Goal: Information Seeking & Learning: Learn about a topic

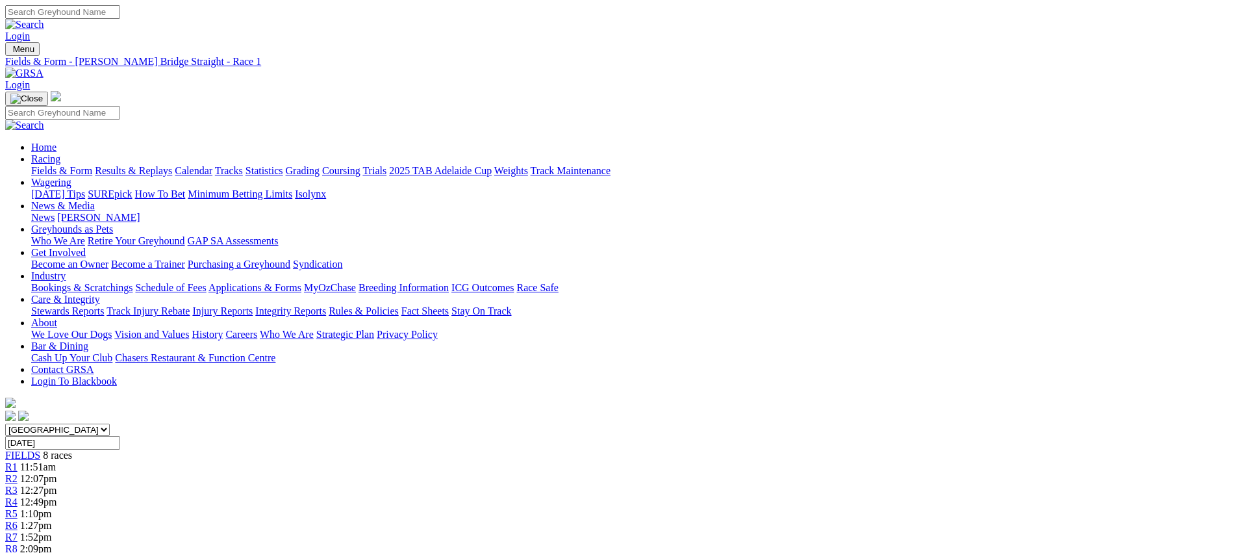
click at [528, 165] on link "Weights" at bounding box center [511, 170] width 34 height 11
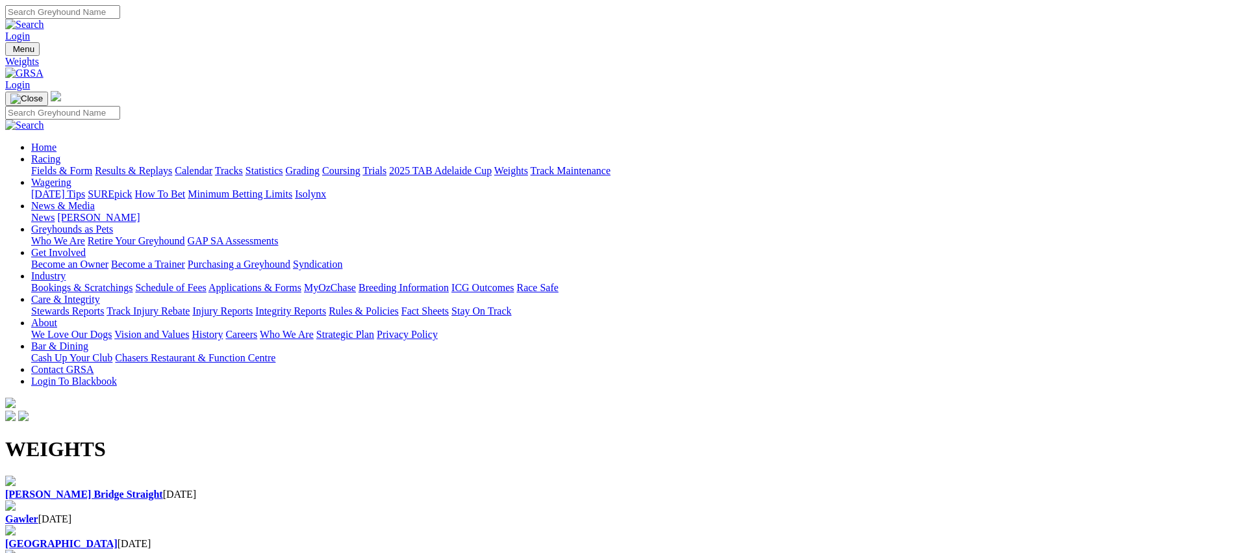
click at [762, 525] on div "Angle Park 19 Aug 2025" at bounding box center [623, 537] width 1237 height 25
click at [130, 488] on div "Murray Bridge Straight 20 Aug 2025" at bounding box center [623, 494] width 1237 height 12
click at [60, 153] on link "Racing" at bounding box center [45, 158] width 29 height 11
click at [92, 165] on link "Fields & Form" at bounding box center [61, 170] width 61 height 11
